Goal: Task Accomplishment & Management: Complete application form

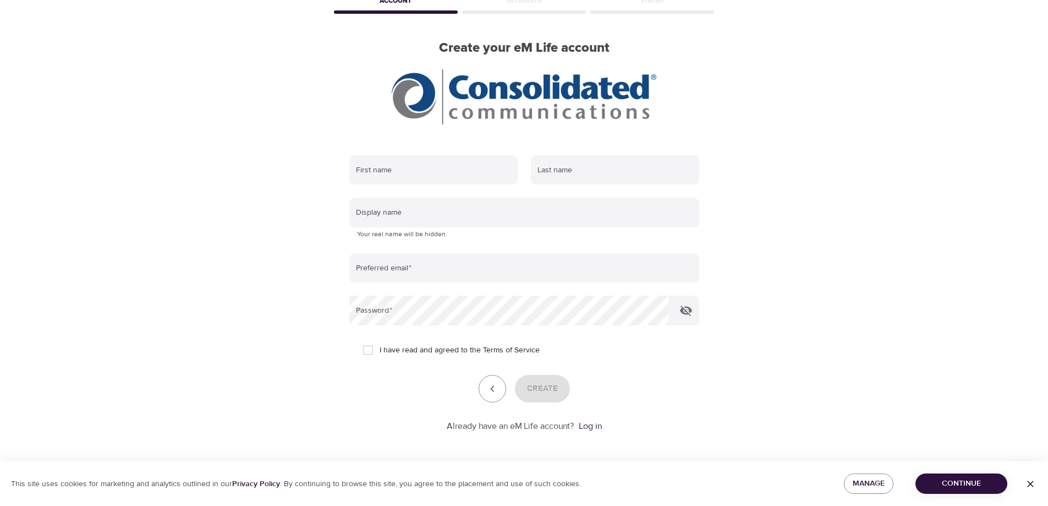
scroll to position [65, 0]
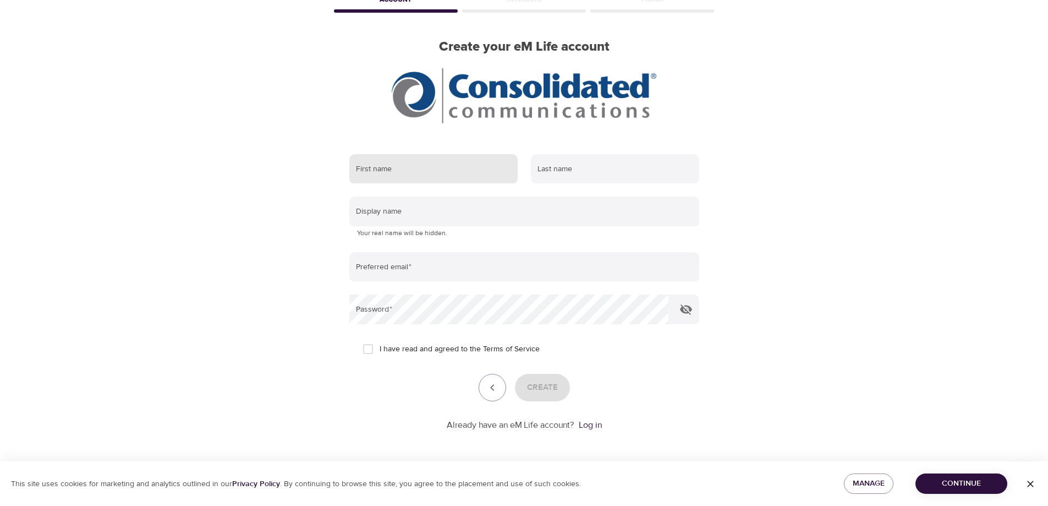
click at [440, 170] on input "text" at bounding box center [433, 169] width 168 height 30
type input "Mark"
type input "Muzerall"
type input "mark.muzerall@consolidated.com"
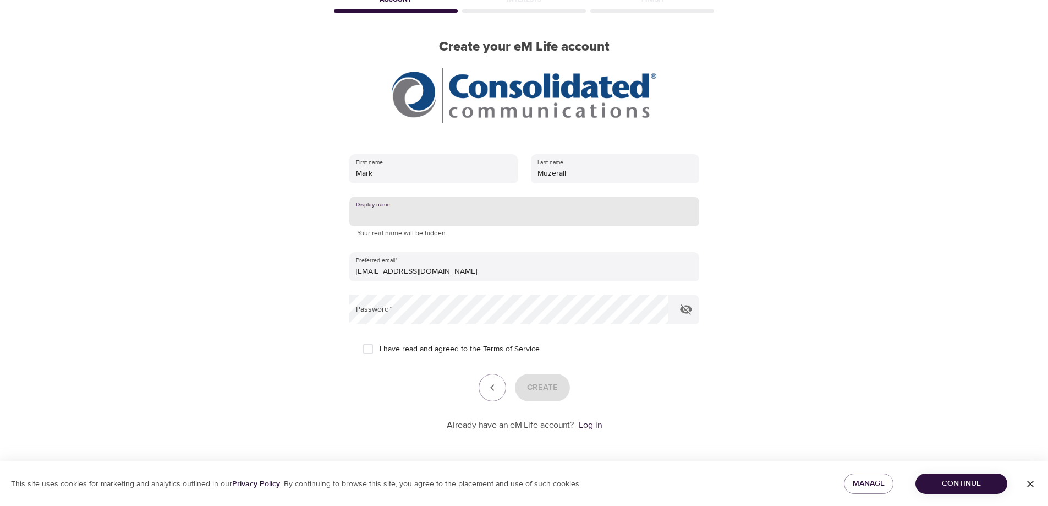
click at [403, 218] on input "text" at bounding box center [524, 211] width 350 height 30
type input "Mark"
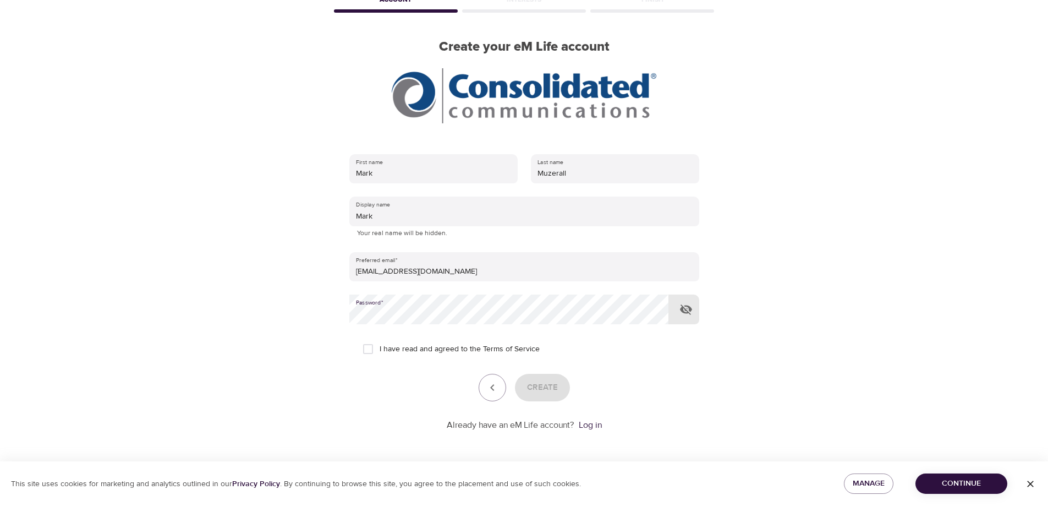
click at [685, 312] on icon "button" at bounding box center [686, 309] width 13 height 13
click at [371, 351] on input "I have read and agreed to the Terms of Service" at bounding box center [368, 348] width 23 height 23
checkbox input "true"
click at [542, 389] on span "Create" at bounding box center [542, 387] width 31 height 14
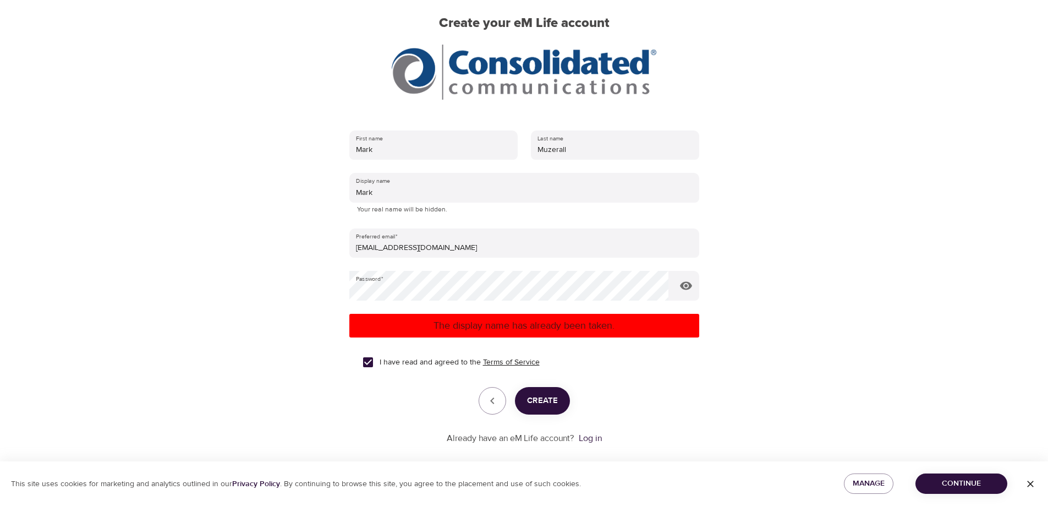
scroll to position [102, 0]
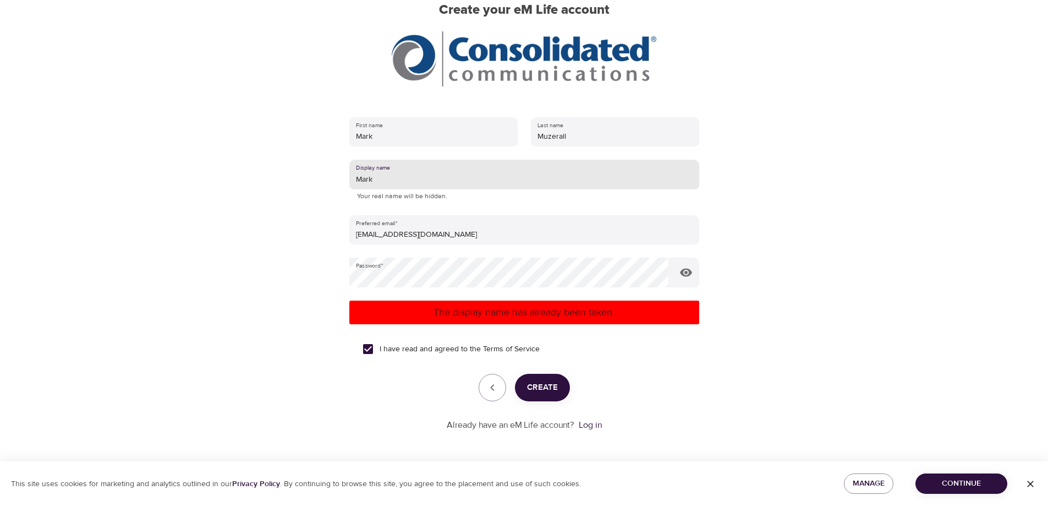
click at [380, 180] on input "Mark" at bounding box center [524, 175] width 350 height 30
type input "Muz"
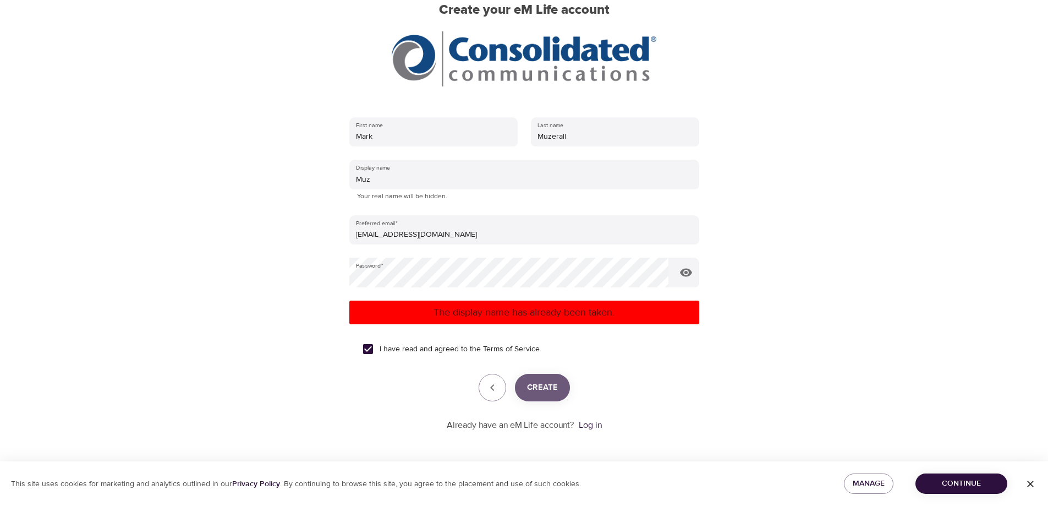
click at [540, 390] on span "Create" at bounding box center [542, 387] width 31 height 14
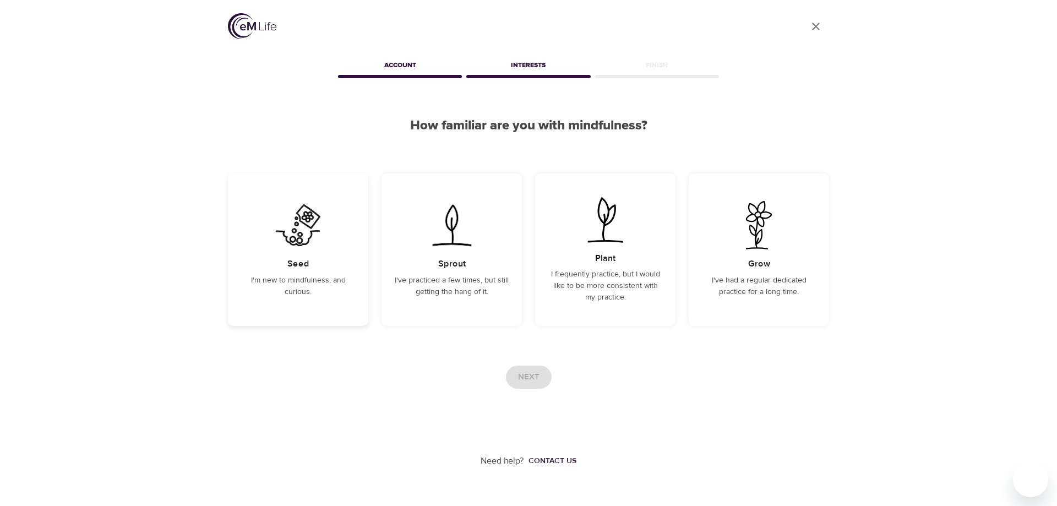
click at [332, 284] on p "I'm new to mindfulness, and curious." at bounding box center [298, 286] width 114 height 23
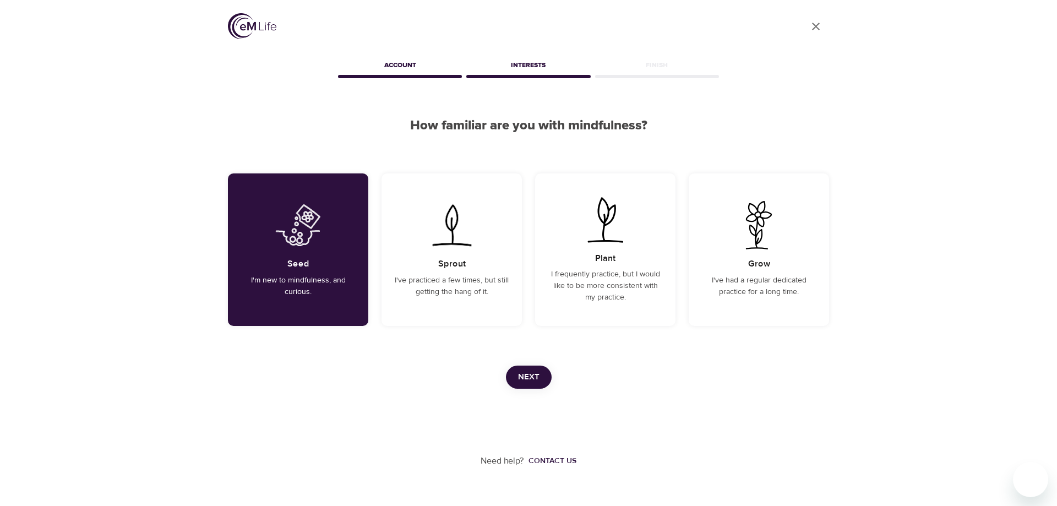
click at [511, 378] on button "Next" at bounding box center [529, 376] width 46 height 23
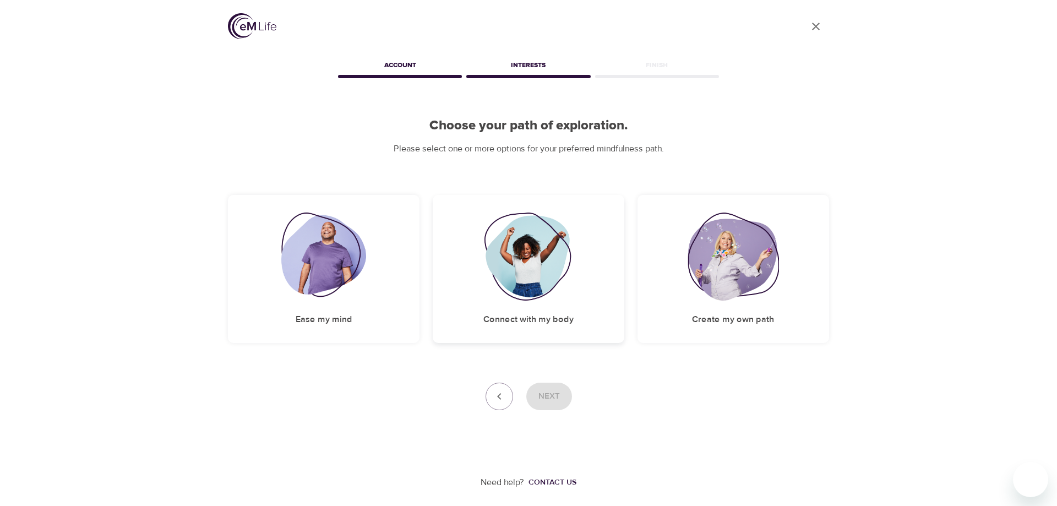
click at [525, 261] on img at bounding box center [528, 256] width 89 height 88
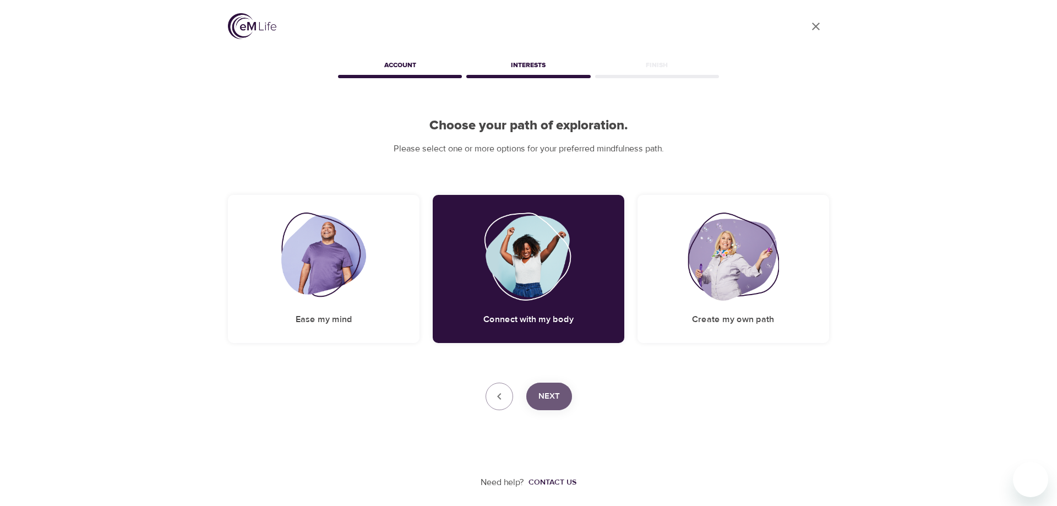
click at [542, 395] on span "Next" at bounding box center [548, 396] width 21 height 14
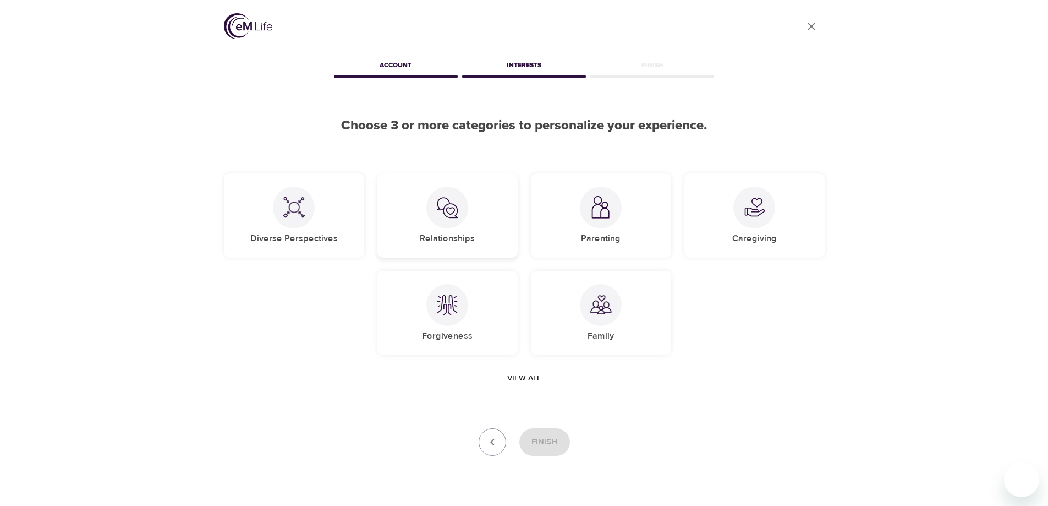
click at [446, 237] on h5 "Relationships" at bounding box center [447, 239] width 55 height 12
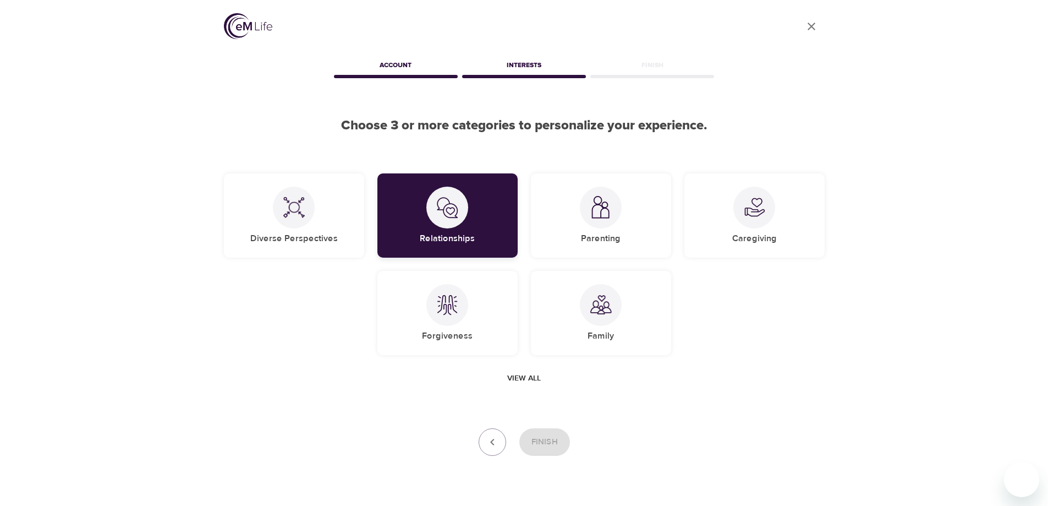
click at [446, 230] on div "Relationships" at bounding box center [448, 215] width 140 height 84
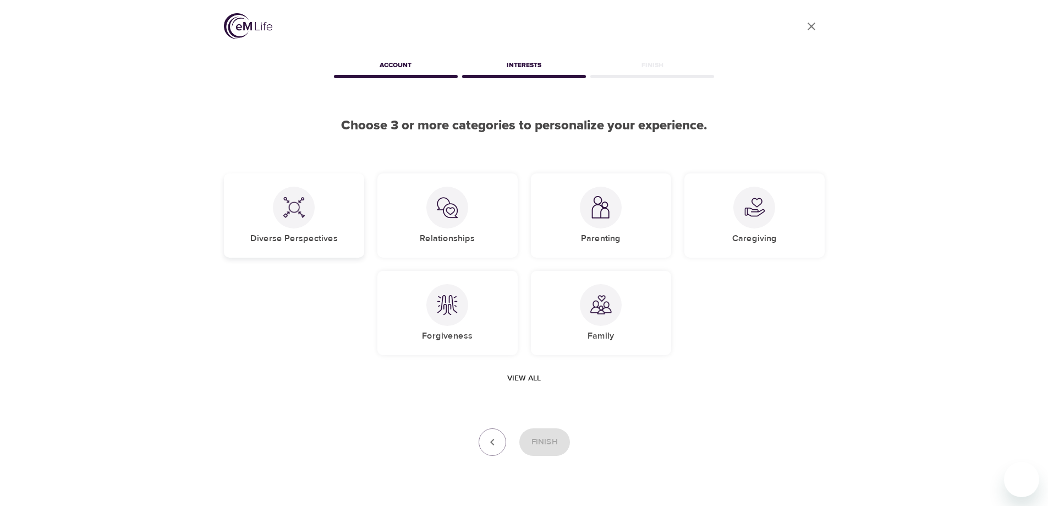
click at [302, 220] on div at bounding box center [294, 208] width 42 height 42
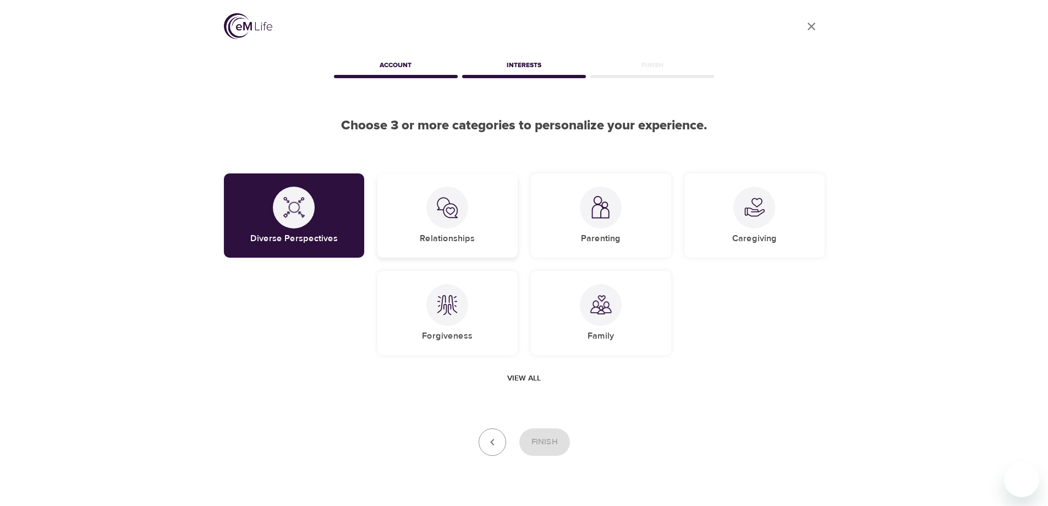
click at [456, 223] on div at bounding box center [448, 208] width 42 height 42
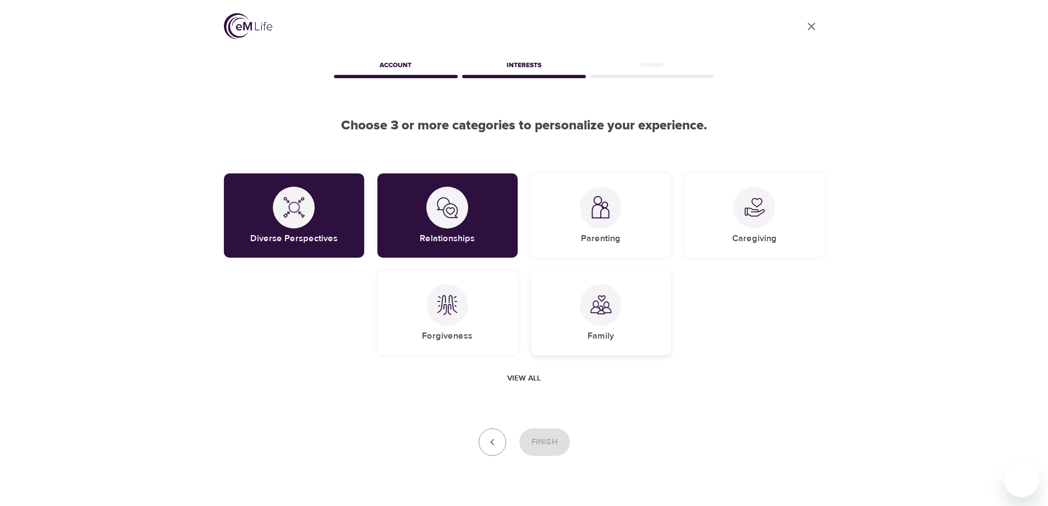
click at [573, 307] on div "Family" at bounding box center [601, 313] width 140 height 84
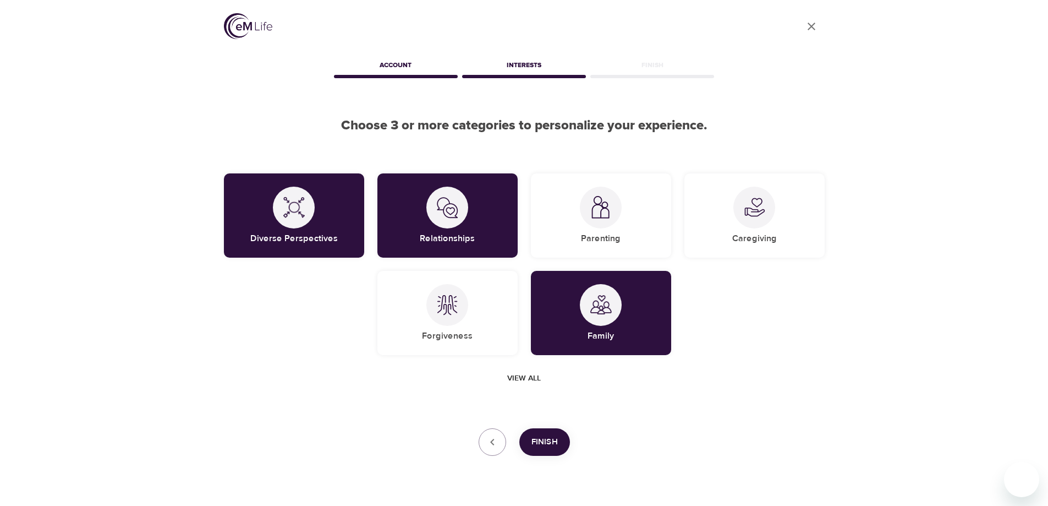
click at [548, 456] on div "User Profile Account Interests Finish Choose 3 or more categories to personaliz…" at bounding box center [524, 267] width 627 height 534
click at [548, 443] on span "Finish" at bounding box center [545, 442] width 26 height 14
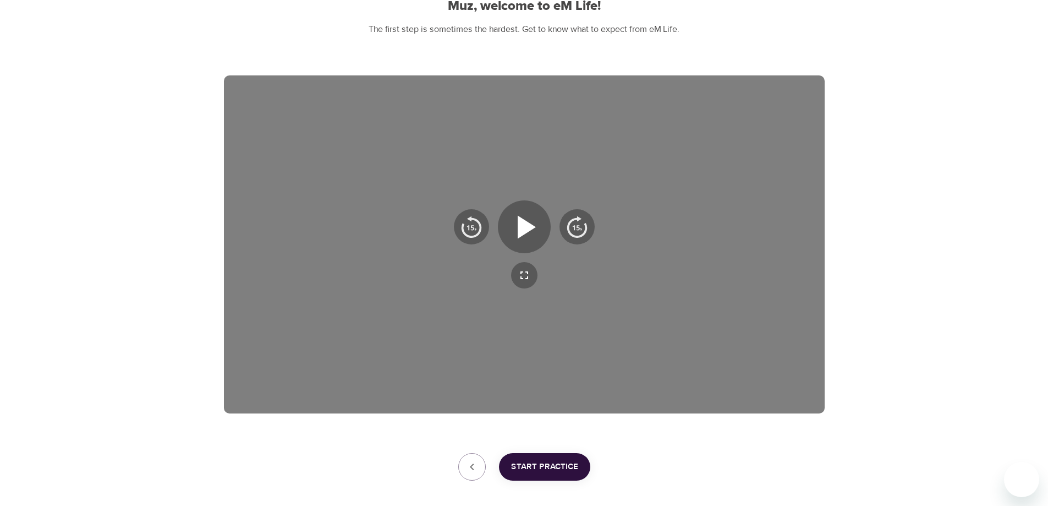
scroll to position [173, 0]
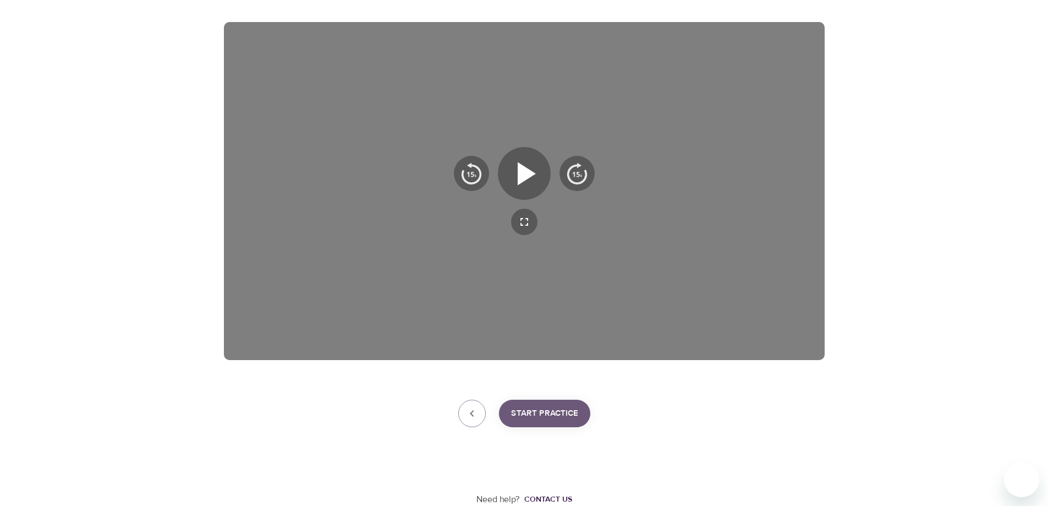
click at [542, 409] on span "Start Practice" at bounding box center [544, 413] width 67 height 14
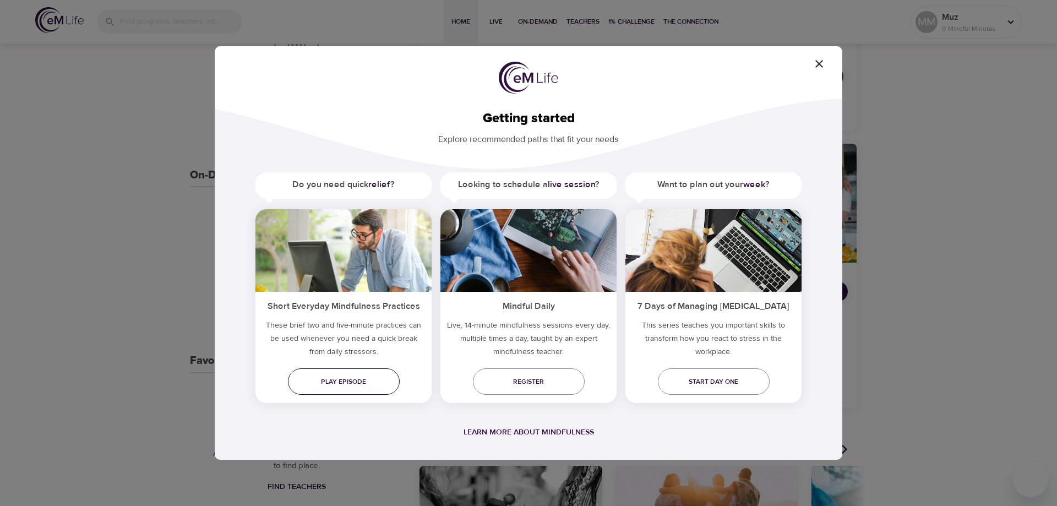
click at [333, 380] on span "Play episode" at bounding box center [344, 382] width 94 height 12
